Goal: Book appointment/travel/reservation

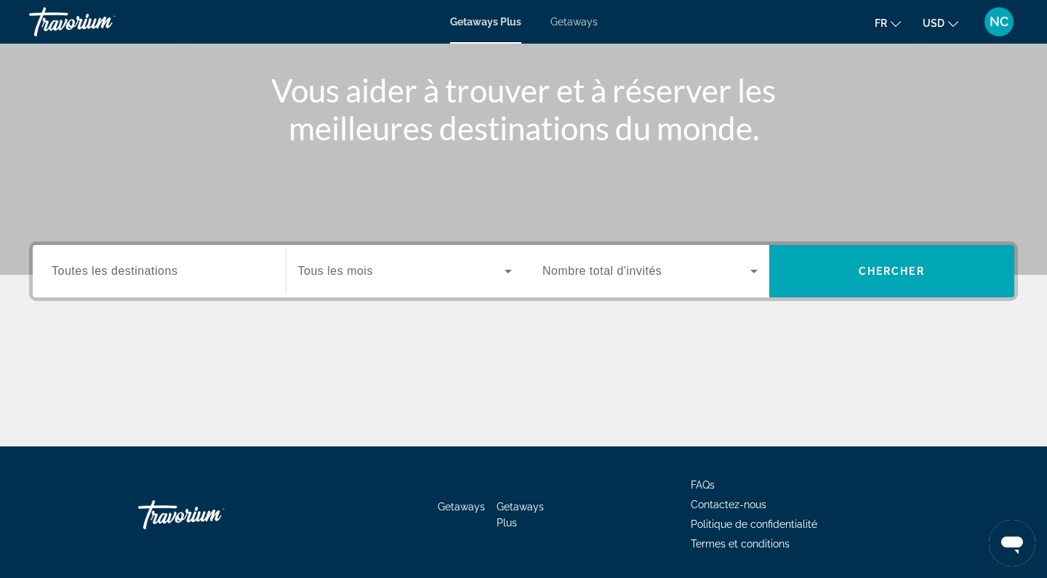
scroll to position [164, 0]
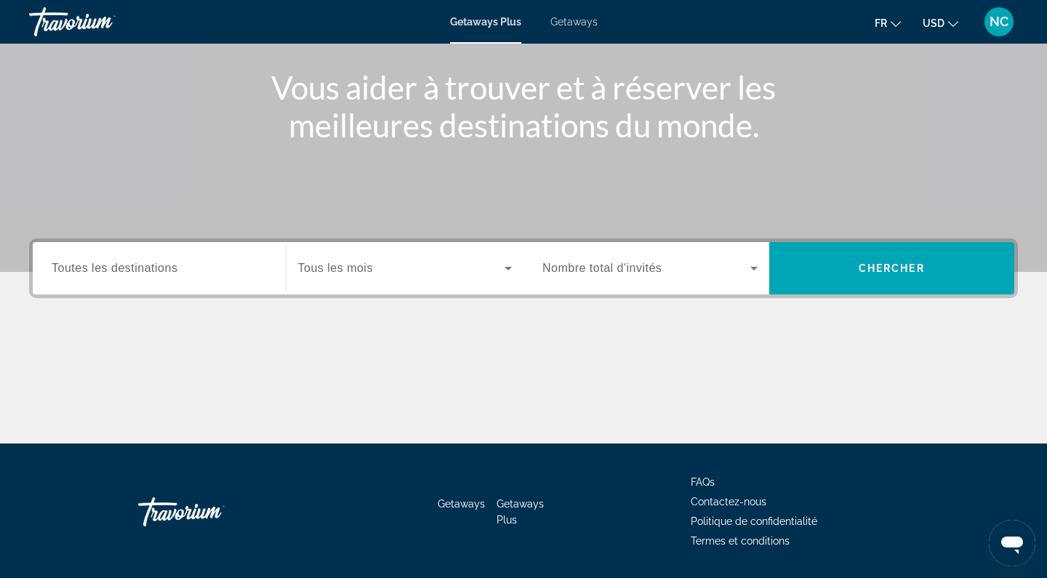
click at [139, 279] on div "Search widget" at bounding box center [159, 268] width 215 height 41
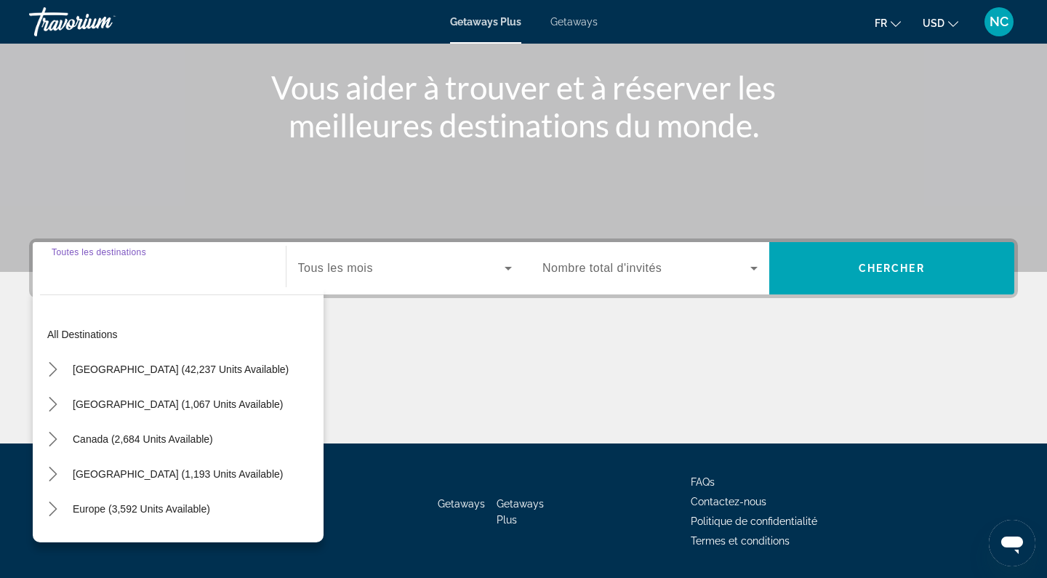
scroll to position [208, 0]
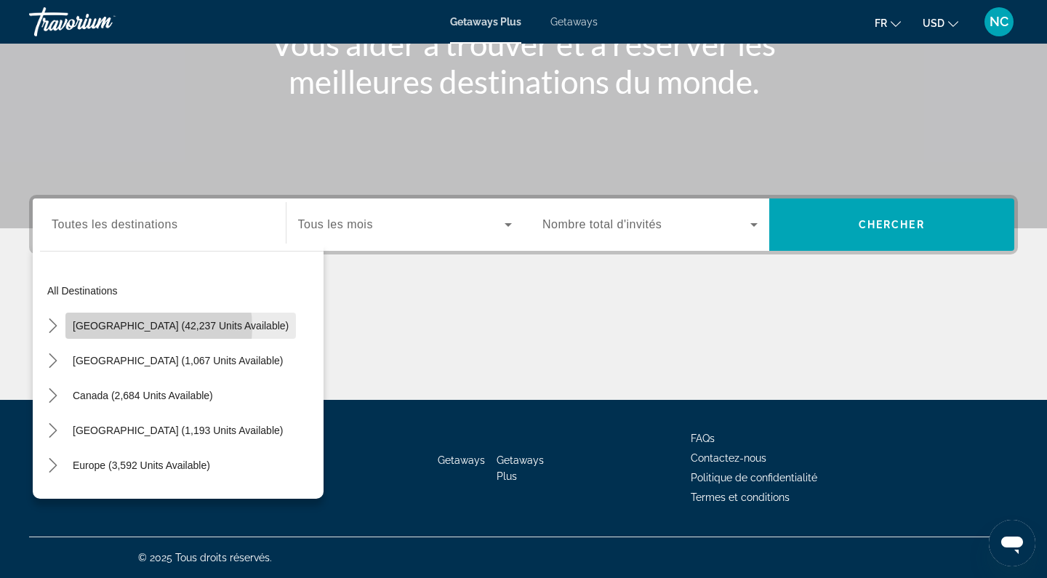
click at [148, 327] on span "[GEOGRAPHIC_DATA] (42,237 units available)" at bounding box center [181, 326] width 216 height 12
type input "**********"
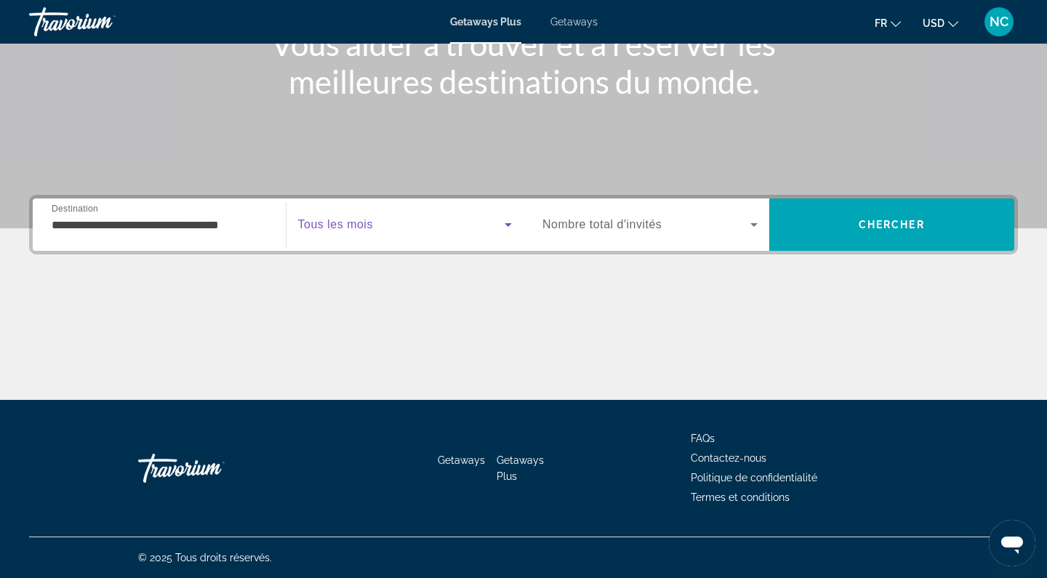
click at [509, 222] on icon "Search widget" at bounding box center [507, 224] width 17 height 17
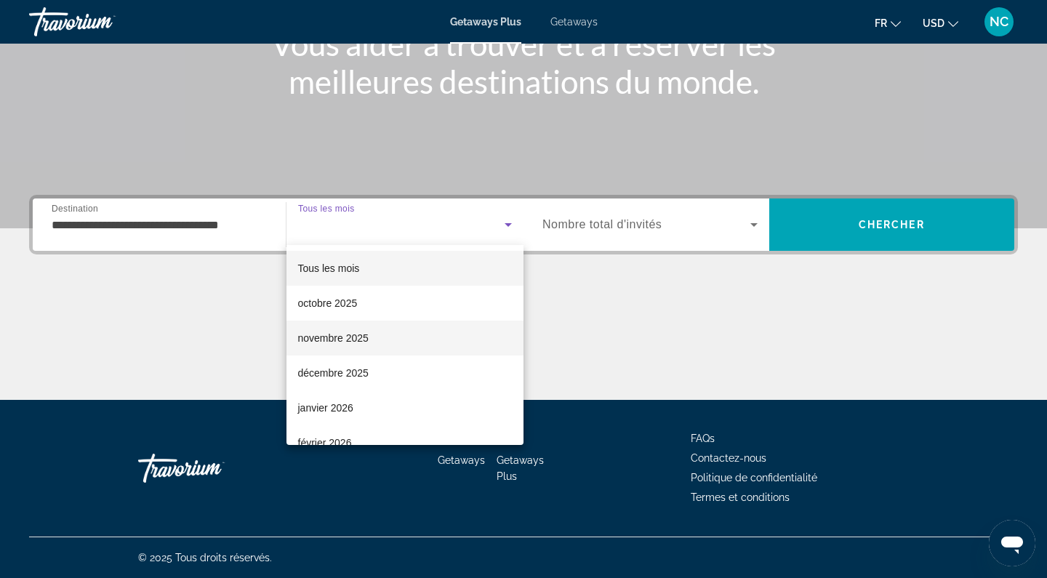
click at [422, 344] on mat-option "novembre 2025" at bounding box center [405, 338] width 238 height 35
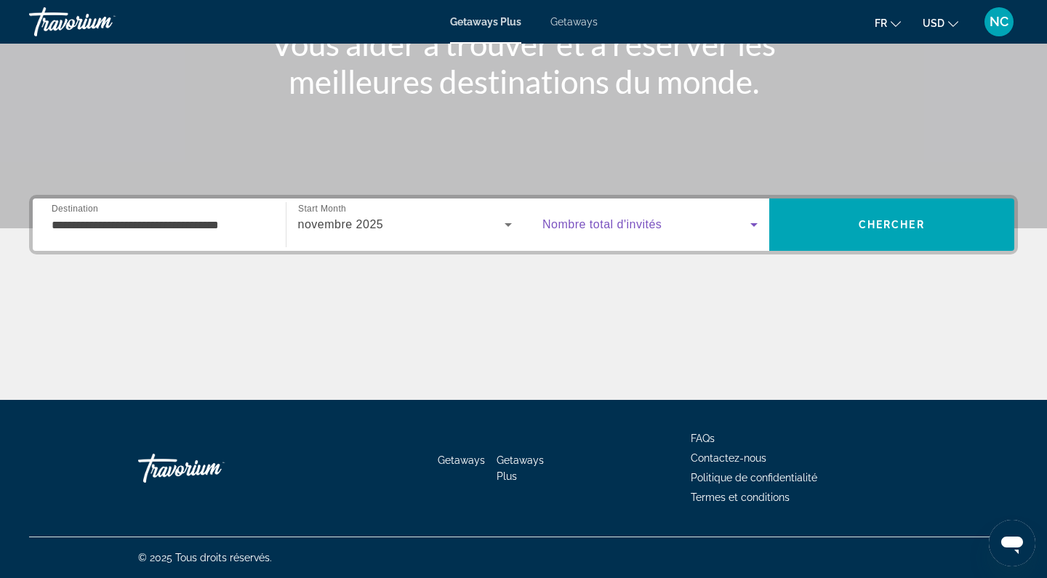
click at [754, 225] on icon "Search widget" at bounding box center [753, 225] width 7 height 4
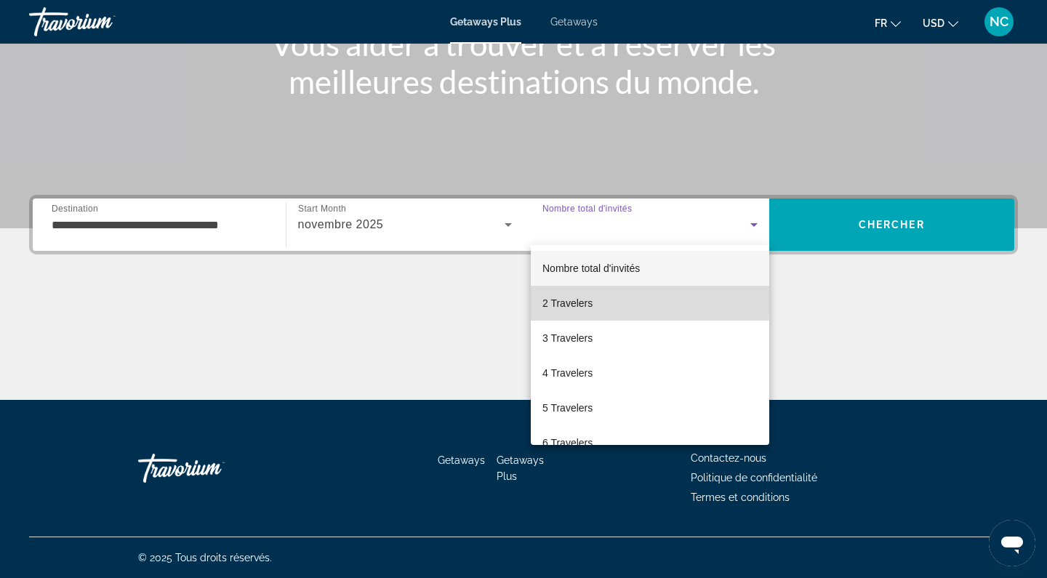
click at [601, 300] on mat-option "2 Travelers" at bounding box center [650, 303] width 238 height 35
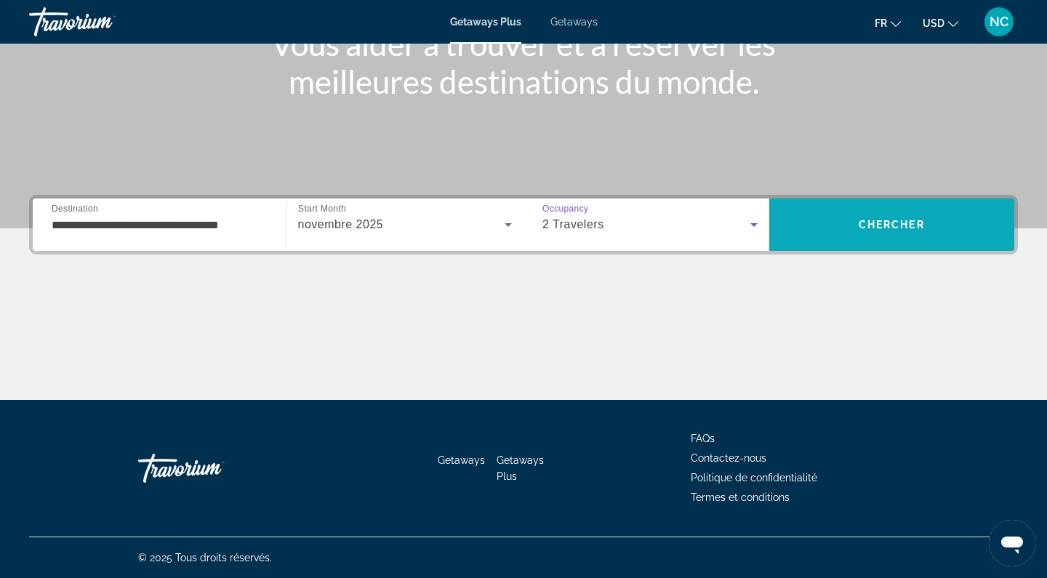
click at [870, 236] on span "Search" at bounding box center [892, 224] width 246 height 35
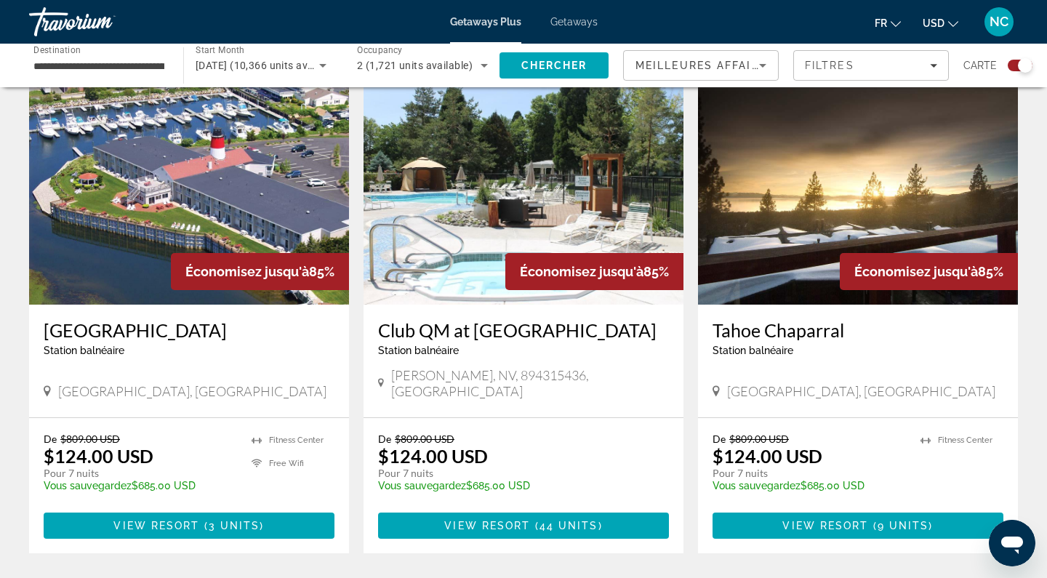
scroll to position [2144, 0]
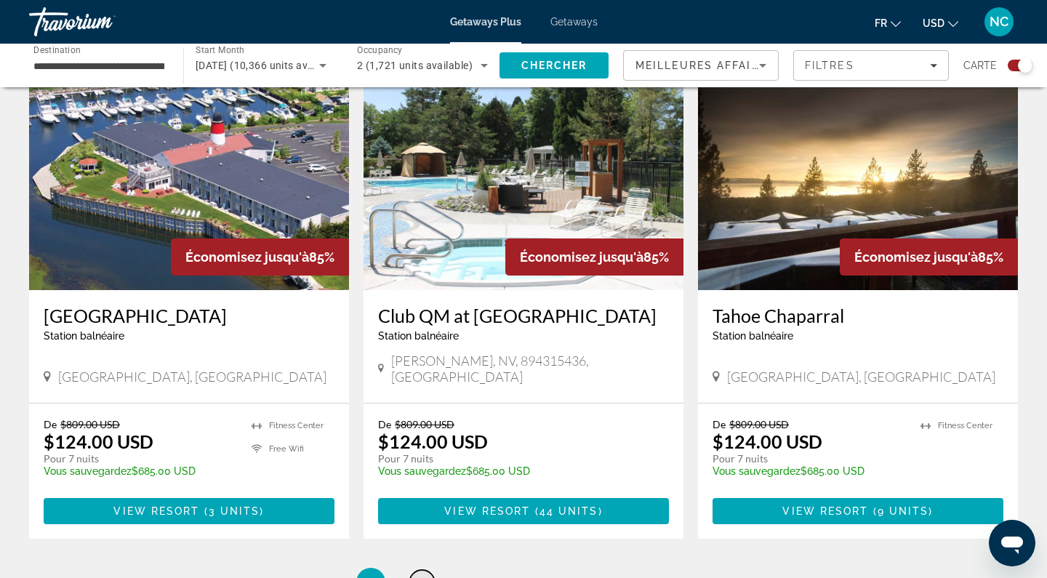
click at [419, 574] on span "2" at bounding box center [421, 582] width 7 height 16
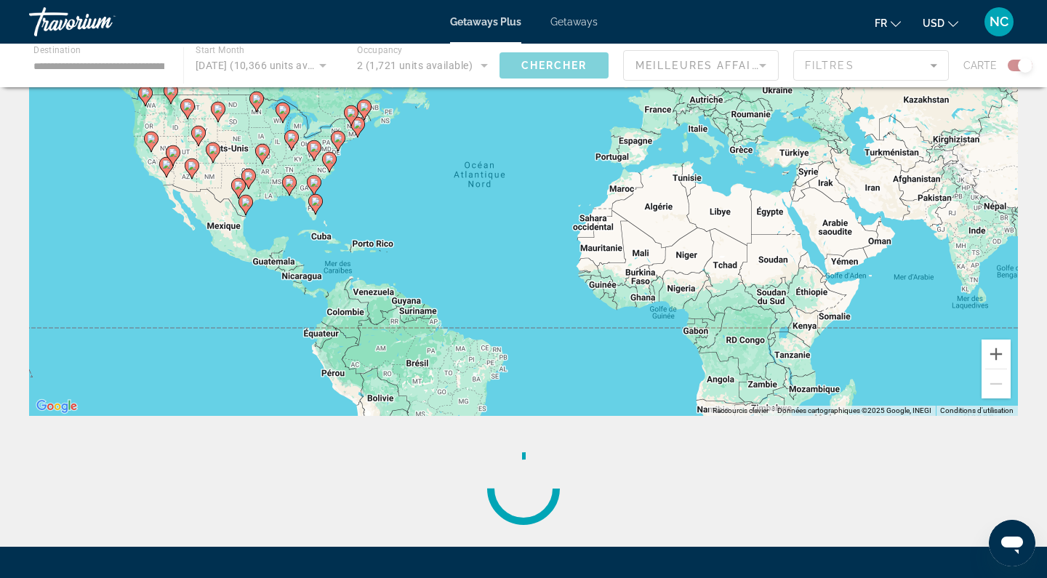
scroll to position [121, 0]
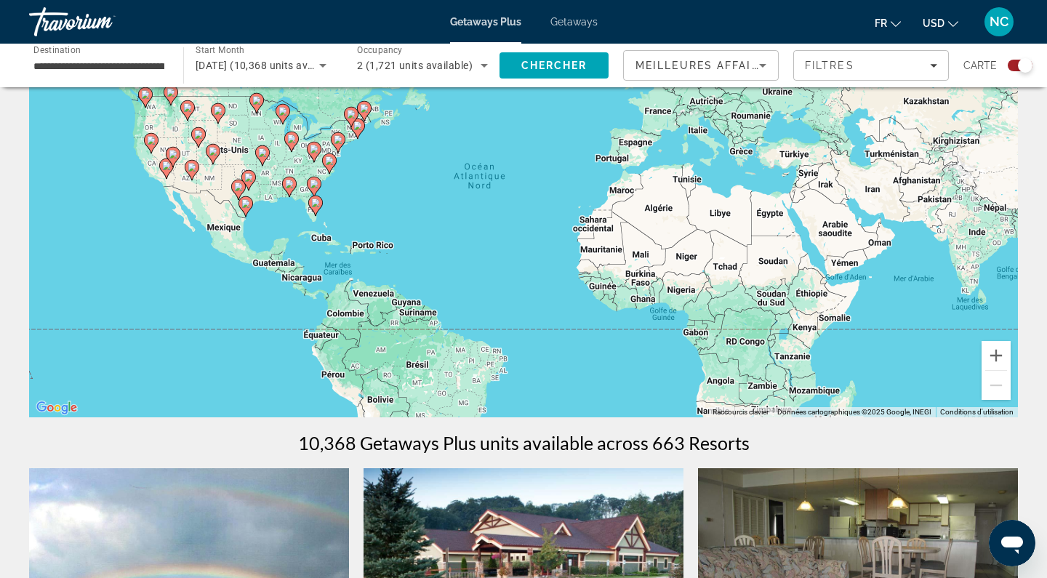
click at [220, 160] on div "Pour activer le glissement avec le clavier, appuyez sur Alt+Entrée. Une fois ce…" at bounding box center [523, 199] width 989 height 436
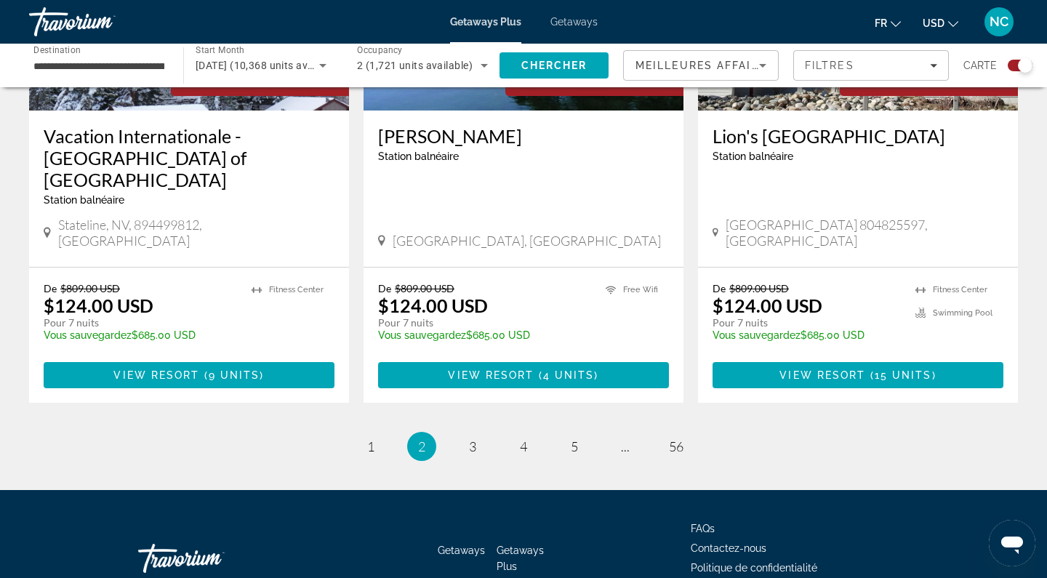
scroll to position [2269, 0]
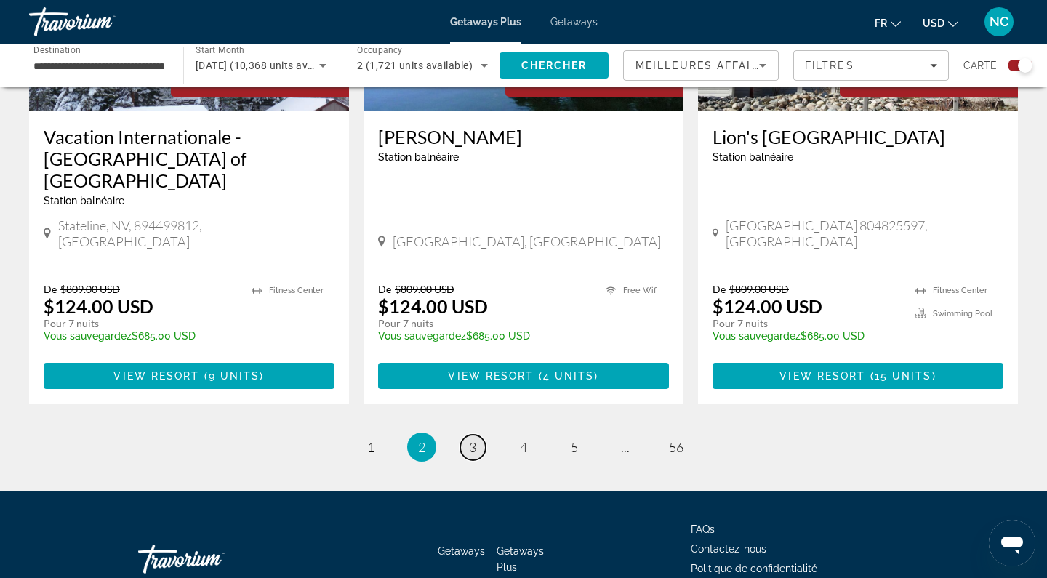
click at [470, 439] on span "3" at bounding box center [472, 447] width 7 height 16
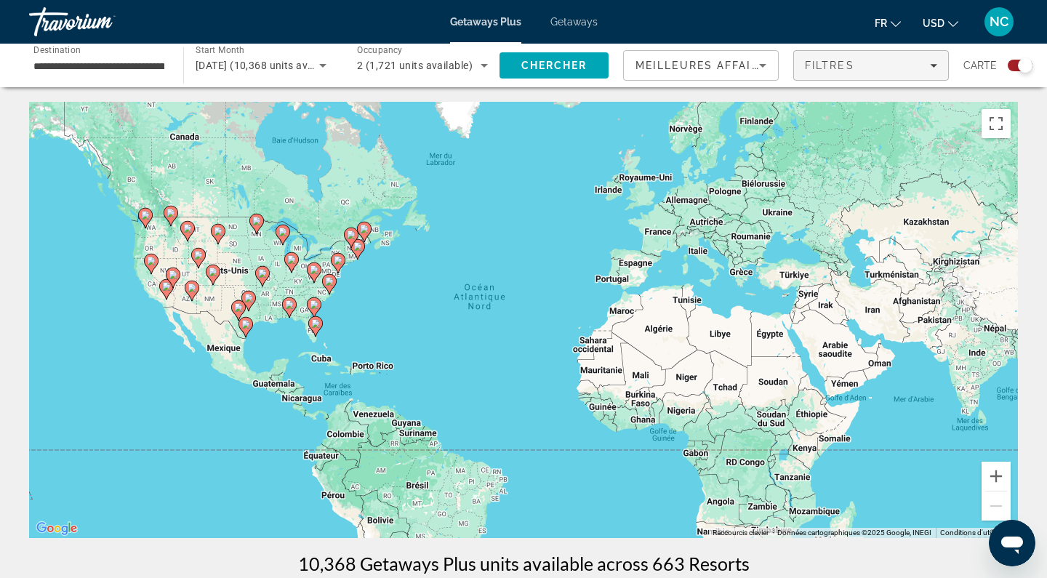
click at [852, 63] on span "Filtres" at bounding box center [829, 66] width 49 height 12
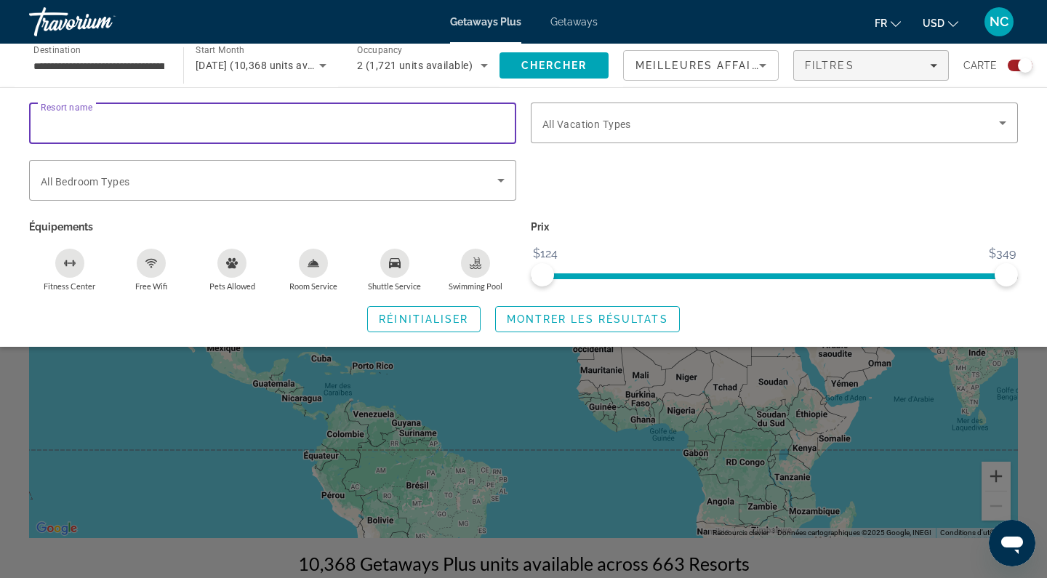
click at [392, 122] on input "Resort name" at bounding box center [273, 123] width 464 height 17
type input "**"
click at [1005, 121] on icon "Search widget" at bounding box center [1002, 122] width 17 height 17
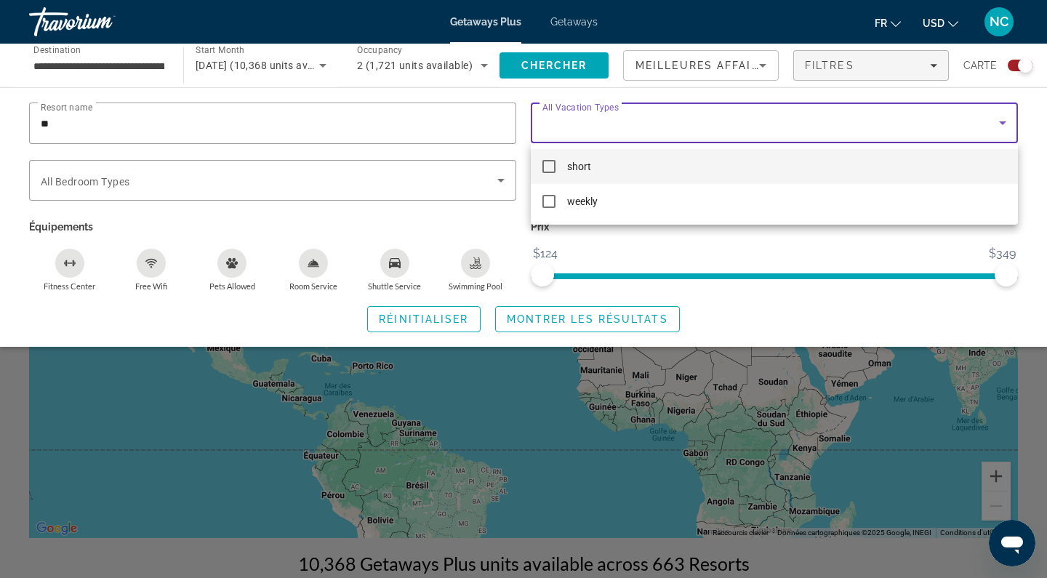
click at [437, 217] on div at bounding box center [523, 289] width 1047 height 578
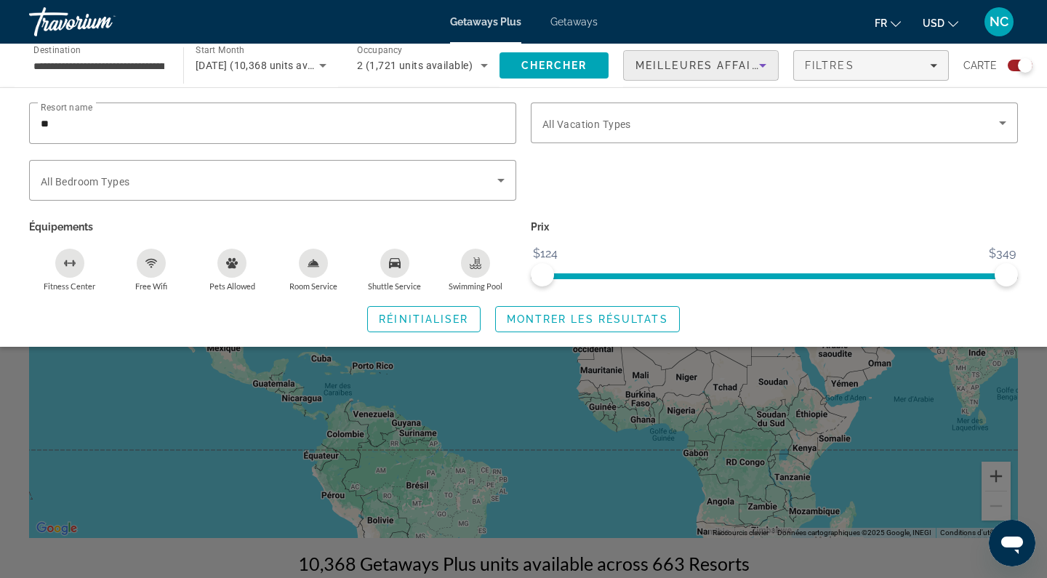
click at [769, 61] on icon "Sort by" at bounding box center [762, 65] width 17 height 17
